Goal: Task Accomplishment & Management: Use online tool/utility

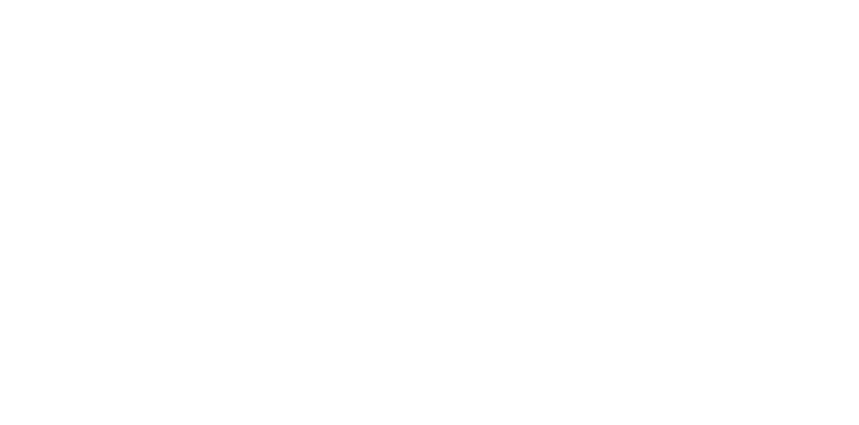
click at [124, 184] on div "Tracking" at bounding box center [105, 184] width 37 height 12
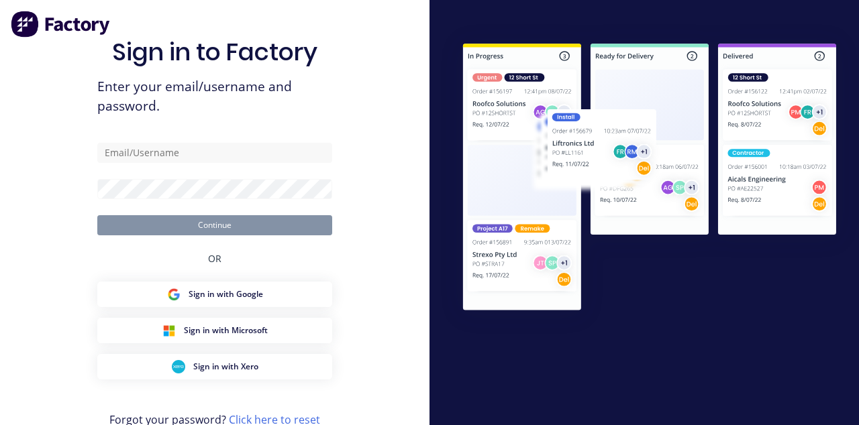
click at [260, 300] on span "Sign in with Google" at bounding box center [225, 294] width 74 height 12
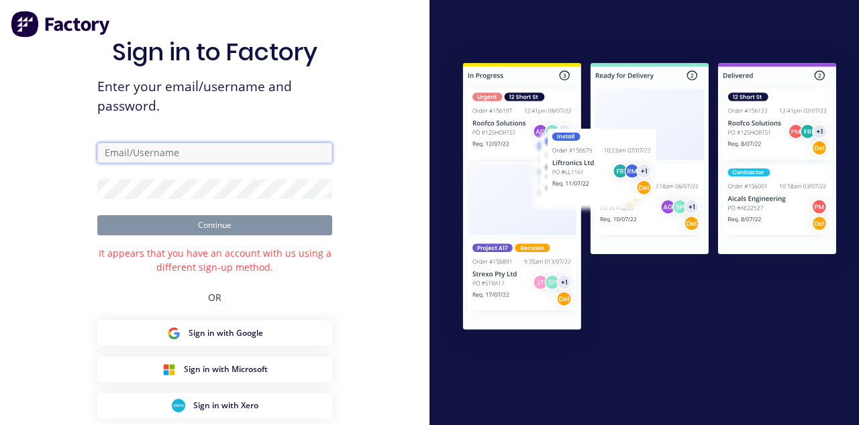
click at [233, 156] on input "text" at bounding box center [214, 153] width 235 height 20
type input "[EMAIL_ADDRESS][DOMAIN_NAME]"
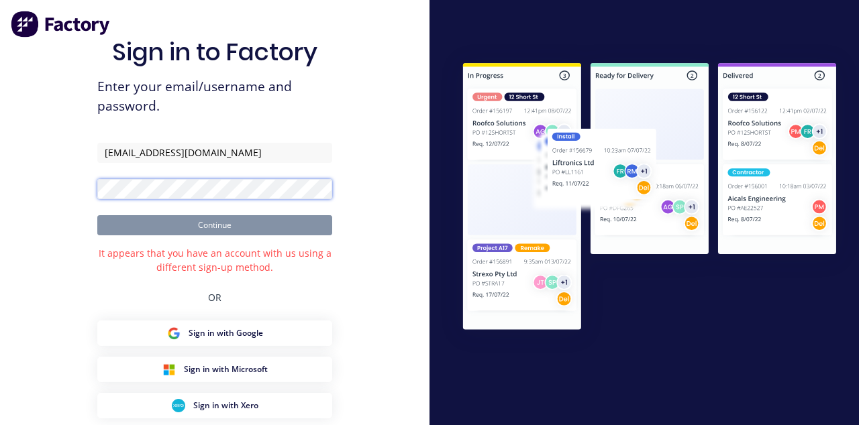
click at [97, 215] on button "Continue" at bounding box center [214, 225] width 235 height 20
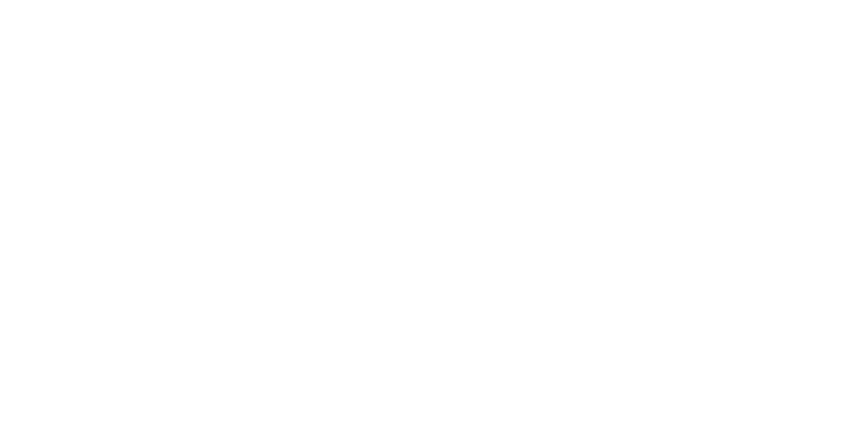
scroll to position [987, 0]
click at [178, 189] on button "Tracking" at bounding box center [113, 185] width 127 height 34
click at [718, 72] on button "Close" at bounding box center [693, 74] width 49 height 21
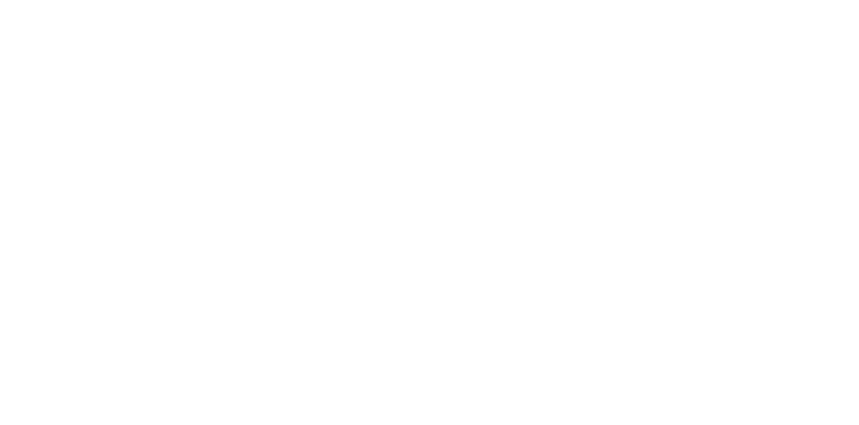
click at [178, 180] on button "Tracking" at bounding box center [113, 185] width 127 height 34
click at [522, 331] on icon "button" at bounding box center [519, 333] width 7 height 7
click at [858, 359] on div "[PERSON_NAME]" at bounding box center [429, 366] width 859 height 14
type input "m"
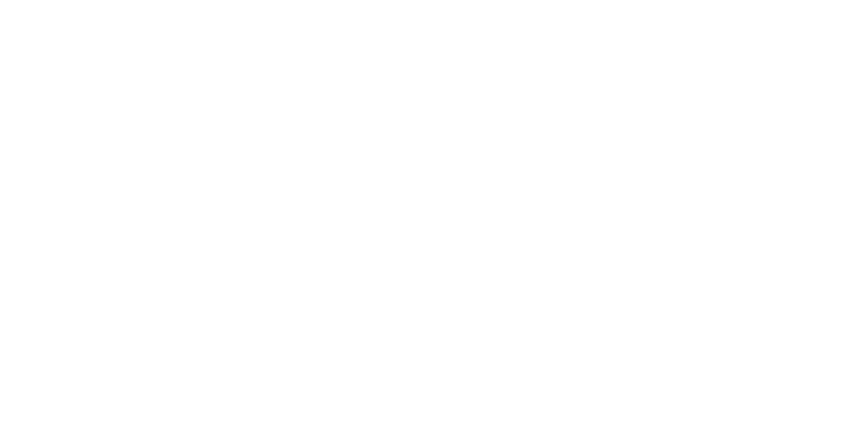
click at [424, 222] on button "Clock On" at bounding box center [387, 232] width 74 height 21
click at [718, 74] on button "Close" at bounding box center [693, 74] width 49 height 21
click at [178, 123] on button "Collaborate" at bounding box center [113, 118] width 127 height 34
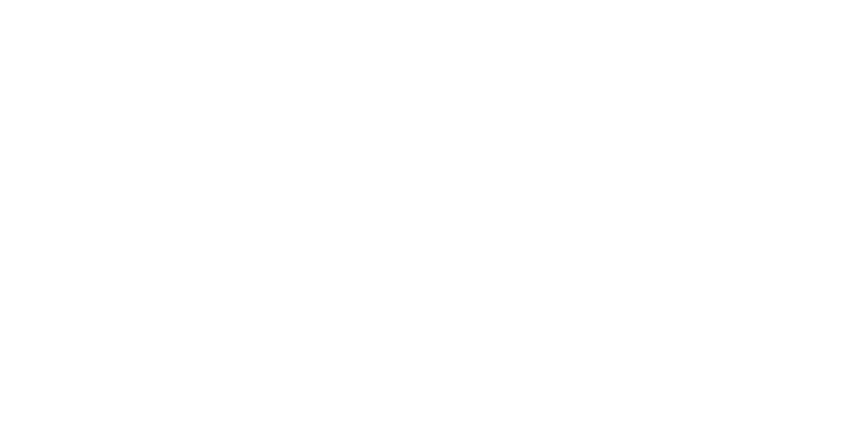
click at [124, 186] on div "Tracking" at bounding box center [105, 184] width 37 height 12
click at [553, 378] on icon "button" at bounding box center [550, 378] width 7 height 7
click at [858, 425] on div "Clock On Team Member Select... Clock On Cancel" at bounding box center [429, 212] width 859 height 425
click at [508, 222] on button "Cancel" at bounding box center [472, 232] width 74 height 21
click at [553, 378] on icon "button" at bounding box center [550, 378] width 7 height 7
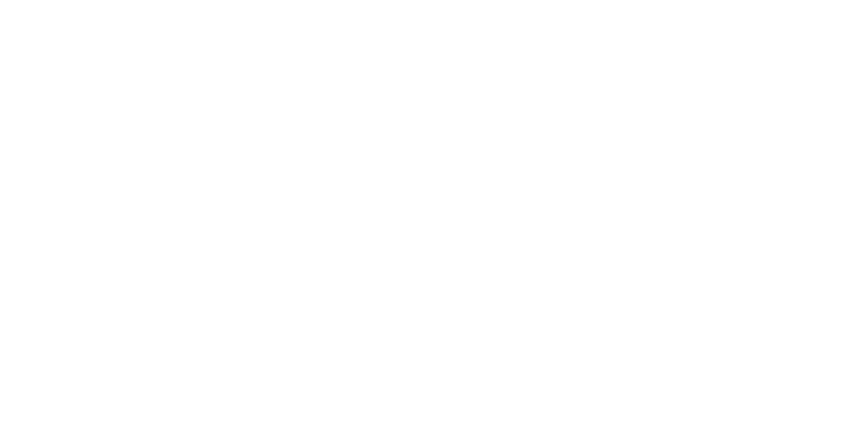
click at [514, 172] on input "mi" at bounding box center [417, 171] width 193 height 14
type input "mi"
click at [424, 222] on button "Clock On" at bounding box center [387, 232] width 74 height 21
click at [325, 165] on input "text" at bounding box center [323, 169] width 3 height 14
click at [858, 345] on div "[PERSON_NAME]" at bounding box center [429, 352] width 859 height 14
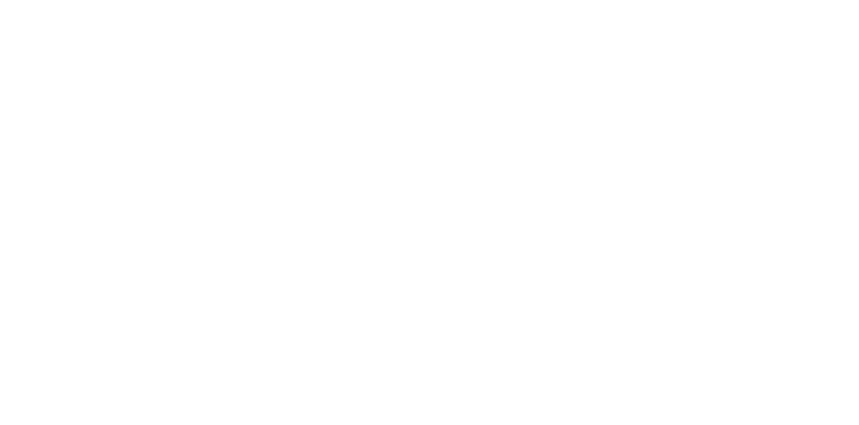
type input "mi"
click at [424, 233] on button "Clock On" at bounding box center [387, 243] width 74 height 21
